Goal: Transaction & Acquisition: Purchase product/service

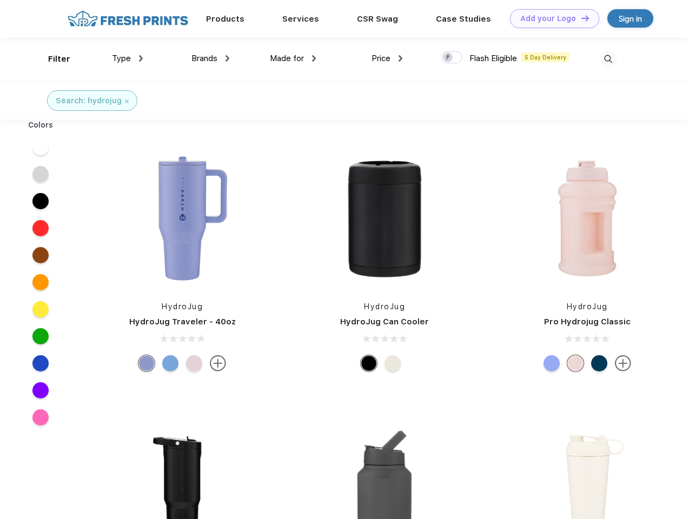
click at [551, 18] on link "Add your Logo Design Tool" at bounding box center [554, 18] width 89 height 19
click at [0, 0] on div "Design Tool" at bounding box center [0, 0] width 0 height 0
click at [580, 18] on link "Add your Logo Design Tool" at bounding box center [554, 18] width 89 height 19
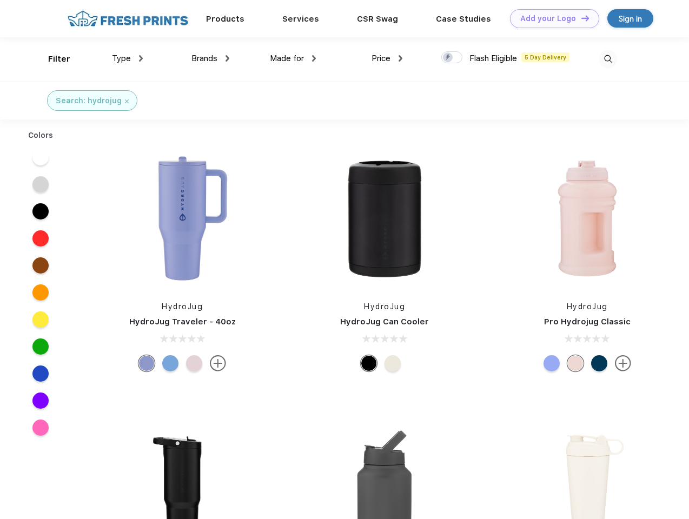
click at [52, 59] on div "Filter" at bounding box center [59, 59] width 22 height 12
click at [128, 58] on span "Type" at bounding box center [121, 59] width 19 height 10
click at [210, 58] on span "Brands" at bounding box center [204, 59] width 26 height 10
click at [293, 58] on span "Made for" at bounding box center [287, 59] width 34 height 10
click at [387, 58] on span "Price" at bounding box center [381, 59] width 19 height 10
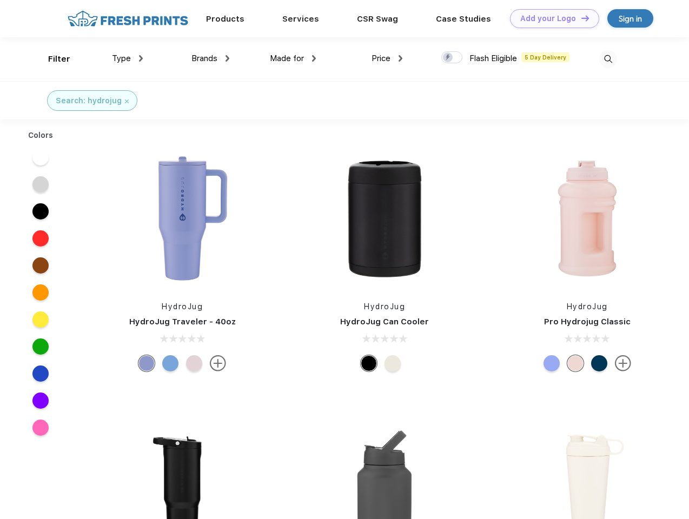
click at [452, 58] on div at bounding box center [451, 57] width 21 height 12
click at [448, 58] on input "checkbox" at bounding box center [444, 54] width 7 height 7
click at [608, 59] on img at bounding box center [608, 59] width 18 height 18
